Goal: Task Accomplishment & Management: Use online tool/utility

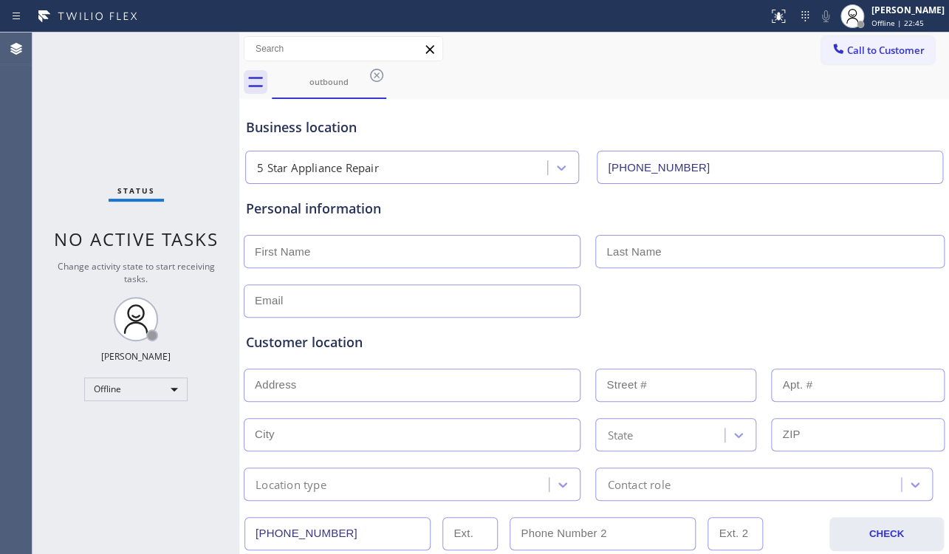
type input "[PHONE_NUMBER]"
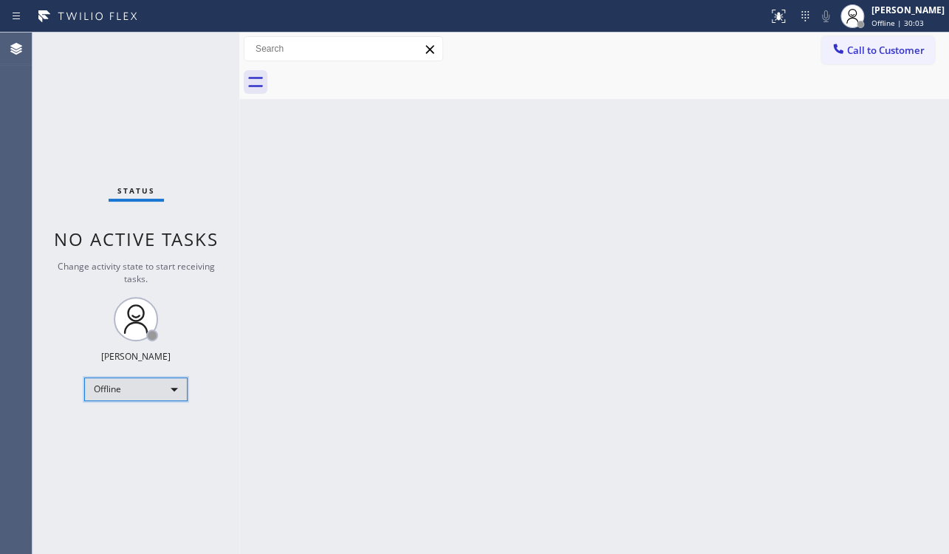
click at [147, 400] on div "Status No active tasks Change activity state to start receiving tasks. Loveña G…" at bounding box center [135, 292] width 207 height 521
click at [158, 382] on div "Offline" at bounding box center [135, 389] width 103 height 24
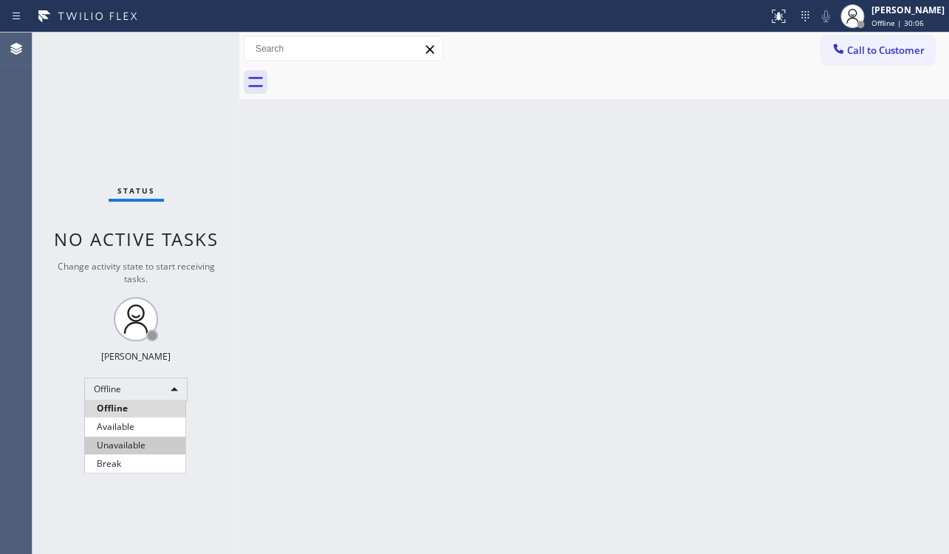
click at [128, 443] on li "Unavailable" at bounding box center [135, 445] width 100 height 18
click at [825, 176] on div "Back to Dashboard Change Sender ID Customers Technicians Select a contact Outbo…" at bounding box center [594, 292] width 710 height 521
